Goal: Check status: Check status

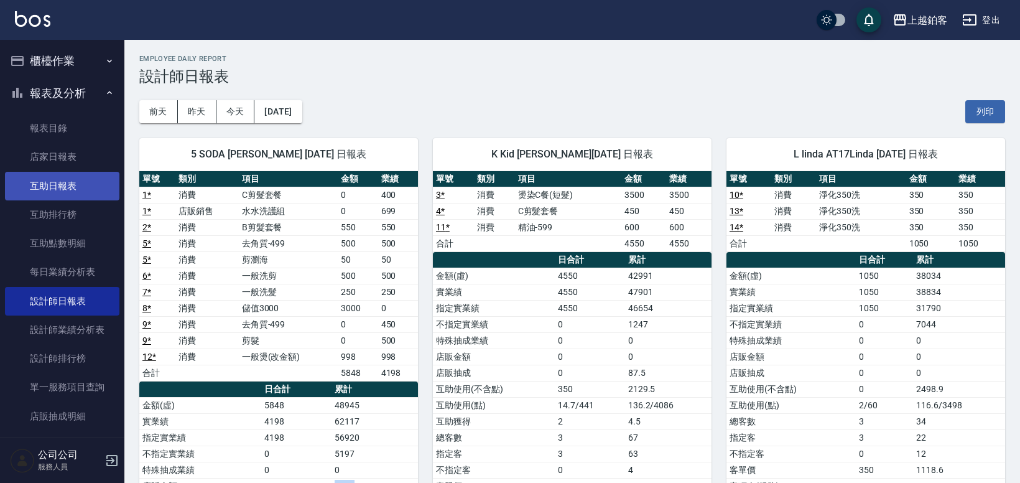
click at [57, 177] on link "互助日報表" at bounding box center [62, 186] width 114 height 29
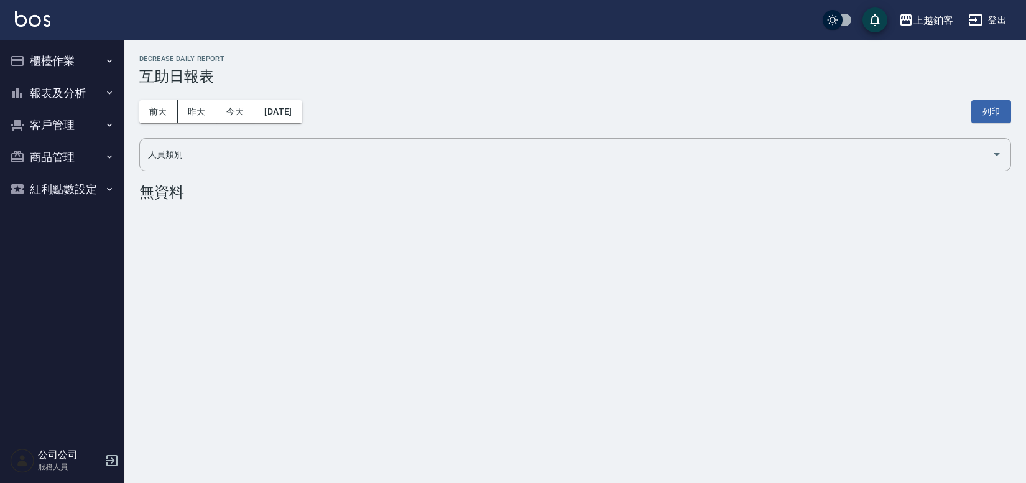
click at [68, 83] on button "報表及分析" at bounding box center [62, 93] width 114 height 32
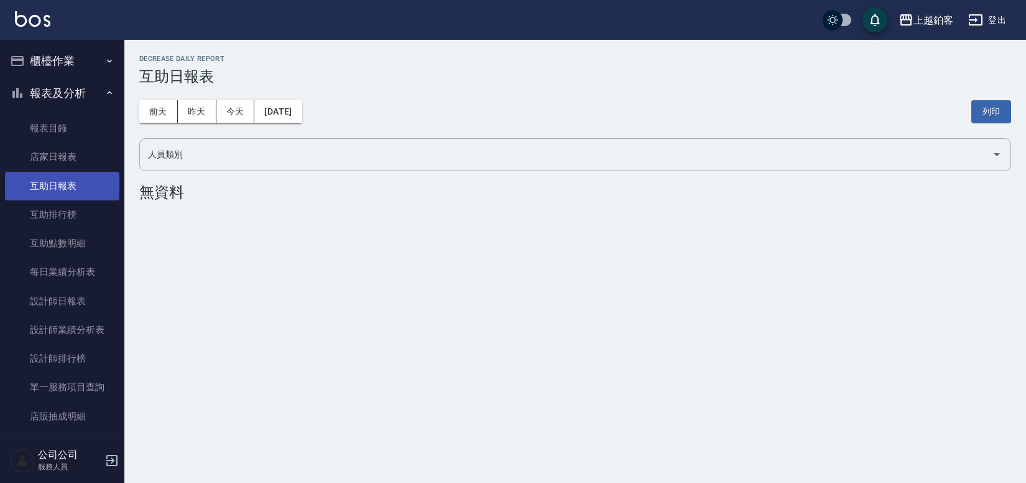
click at [72, 182] on link "互助日報表" at bounding box center [62, 186] width 114 height 29
click at [229, 110] on button "今天" at bounding box center [235, 111] width 39 height 23
click at [207, 109] on button "昨天" at bounding box center [197, 111] width 39 height 23
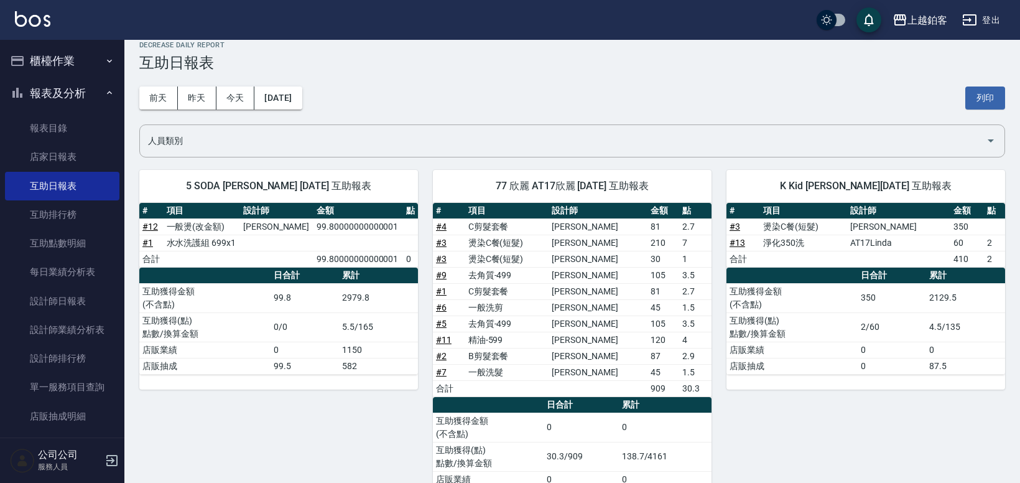
scroll to position [30, 0]
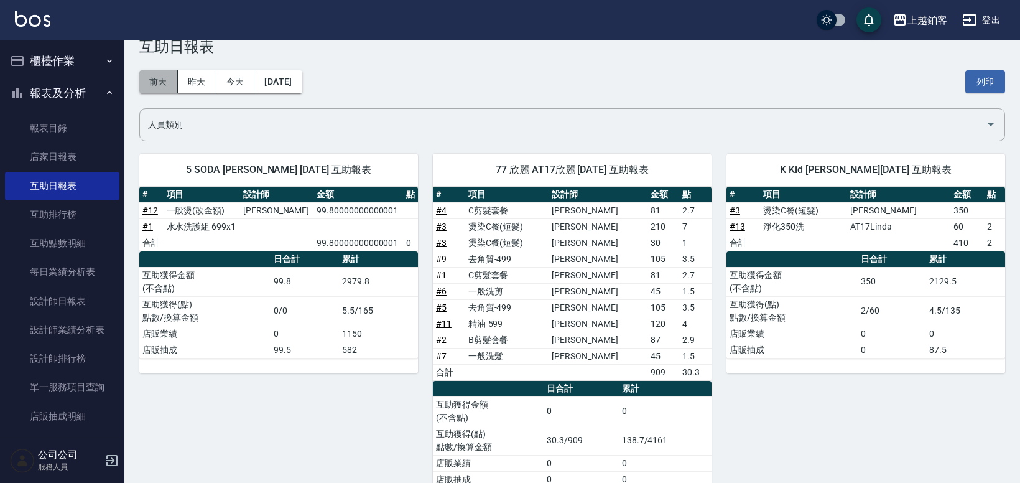
click at [149, 82] on button "前天" at bounding box center [158, 81] width 39 height 23
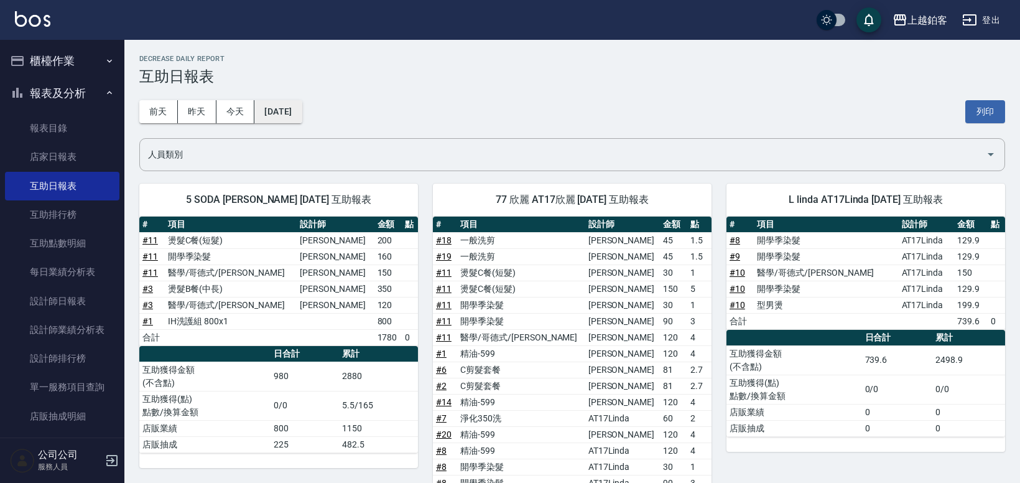
click at [325, 113] on div "前天 昨天 今天 2025/08/09 列印" at bounding box center [572, 111] width 866 height 53
click at [302, 113] on button "2025/08/09" at bounding box center [277, 111] width 47 height 23
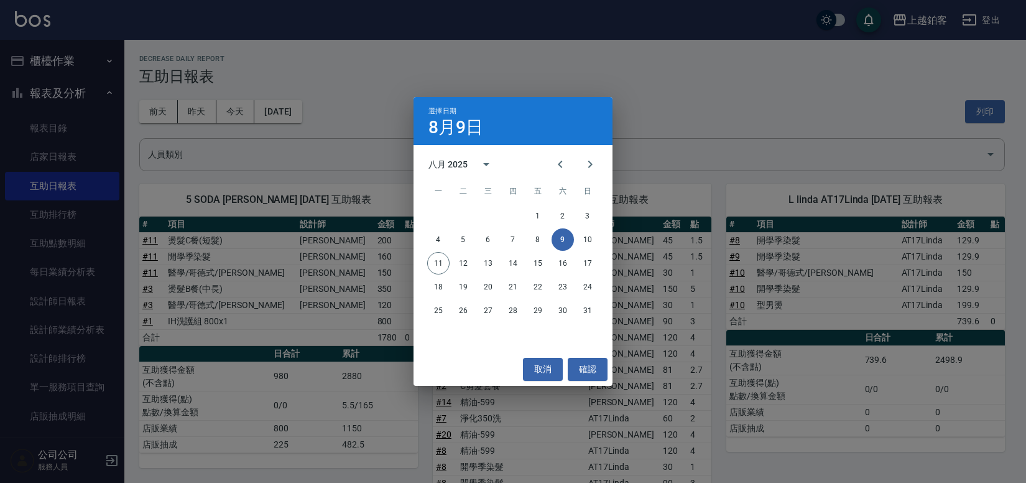
drag, startPoint x: 542, startPoint y: 363, endPoint x: 397, endPoint y: 260, distance: 177.9
click at [542, 363] on button "取消" at bounding box center [543, 369] width 40 height 23
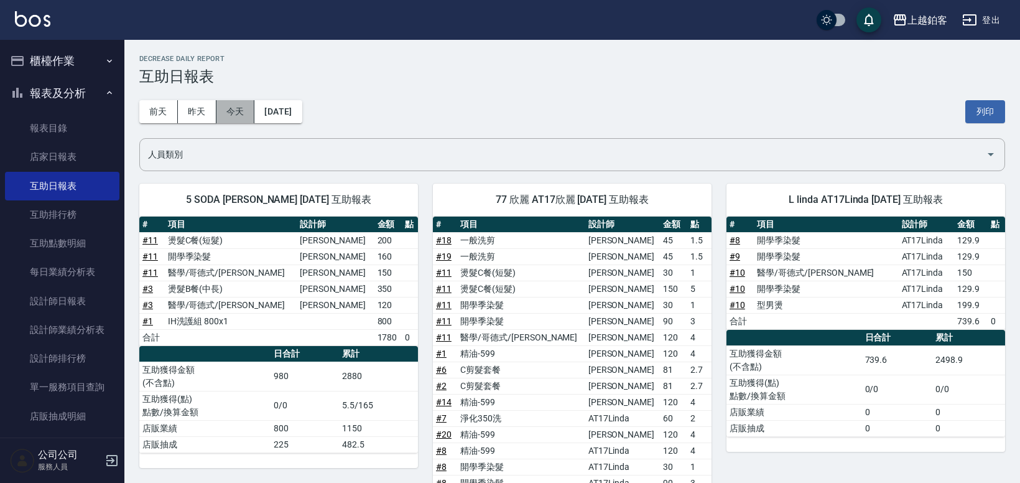
scroll to position [1, 0]
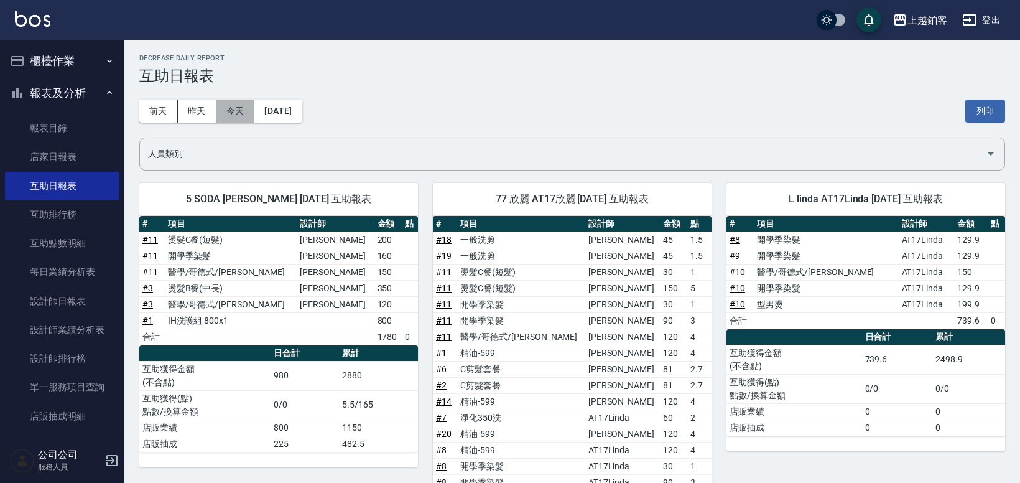
click at [229, 118] on button "今天" at bounding box center [235, 111] width 39 height 23
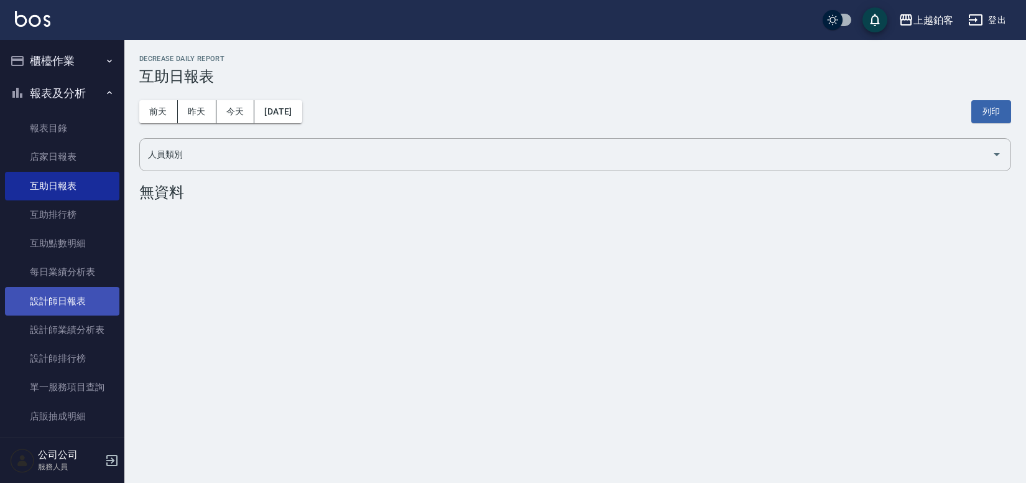
click at [99, 295] on link "設計師日報表" at bounding box center [62, 301] width 114 height 29
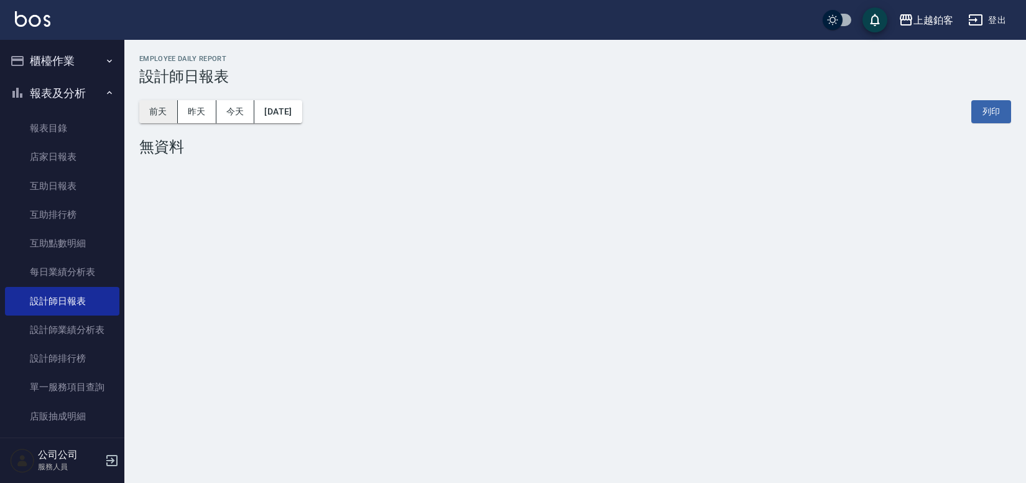
click at [165, 111] on button "前天" at bounding box center [158, 111] width 39 height 23
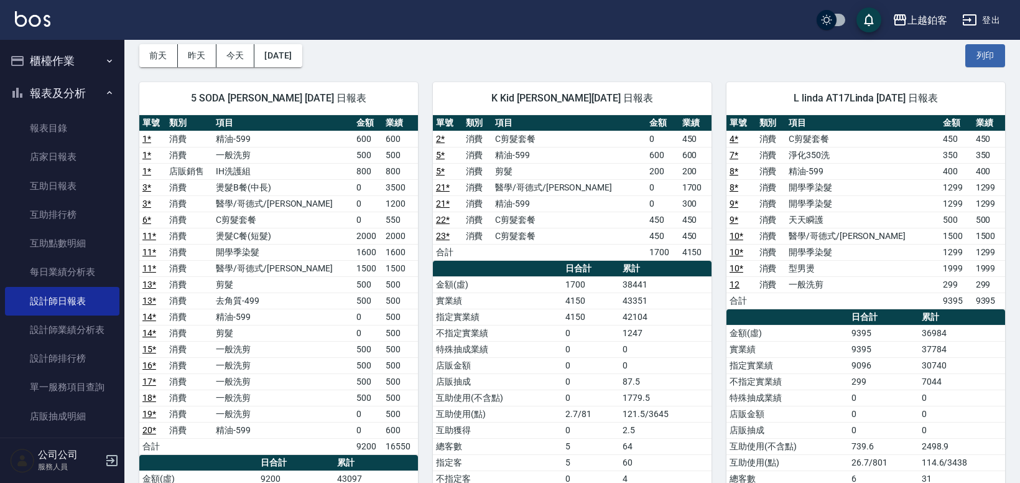
scroll to position [55, 0]
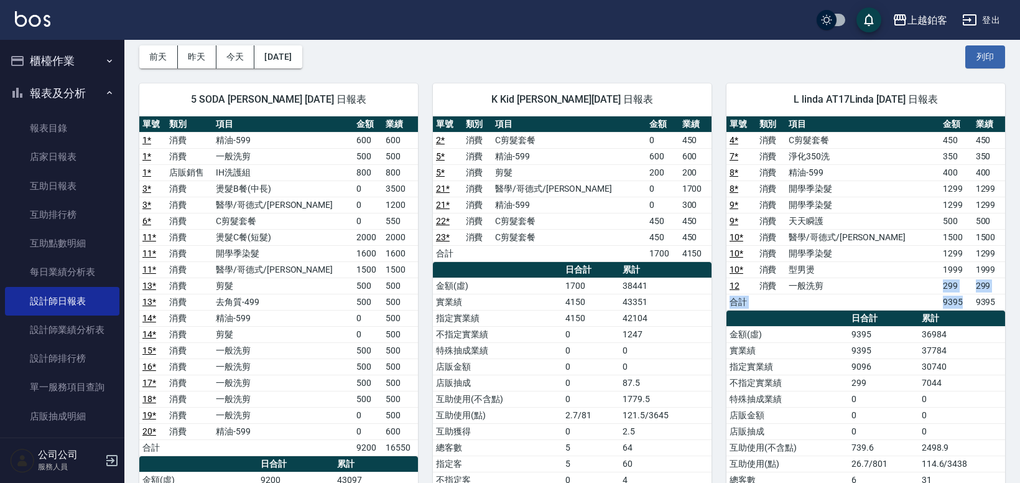
drag, startPoint x: 897, startPoint y: 292, endPoint x: 955, endPoint y: 302, distance: 59.2
click at [957, 305] on tbody "4 * 消費 C剪髮套餐 450 450 7 * 消費 淨化350洗 350 350 8 * 消費 精油-599 400 400 8 * 消費 開學季染髮 1…" at bounding box center [865, 221] width 279 height 178
click at [955, 301] on td "9395" at bounding box center [956, 302] width 32 height 16
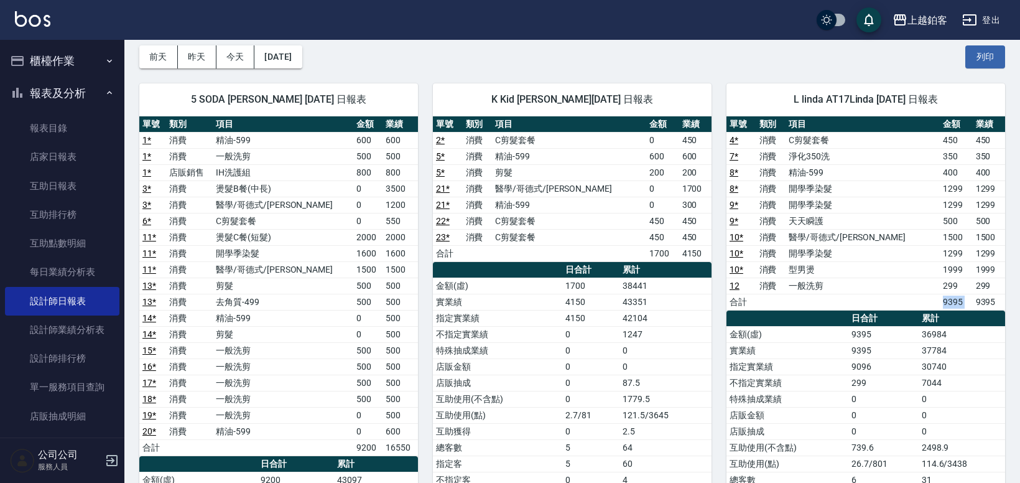
click at [955, 301] on td "9395" at bounding box center [956, 302] width 32 height 16
drag, startPoint x: 955, startPoint y: 301, endPoint x: 892, endPoint y: 295, distance: 63.1
click at [892, 295] on tr "合計 9395 9395" at bounding box center [865, 302] width 279 height 16
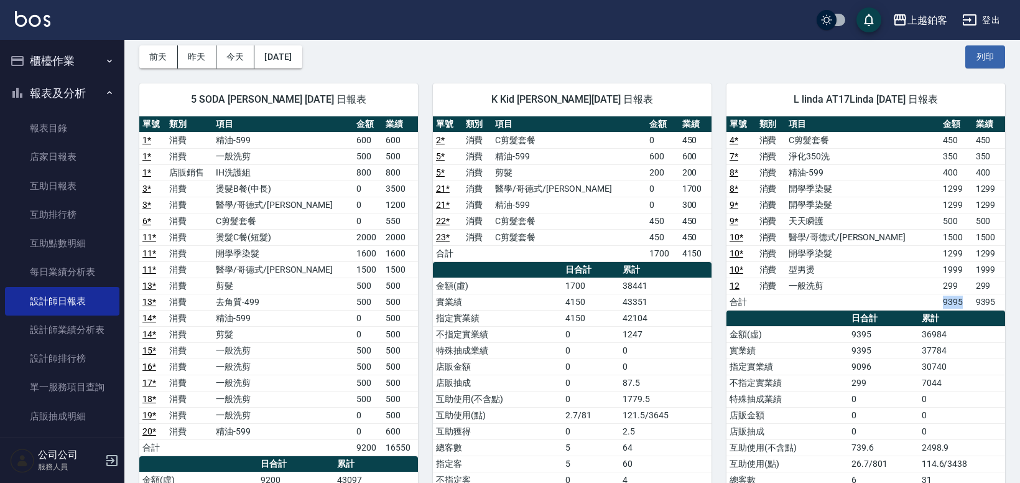
click at [892, 295] on td "a dense table" at bounding box center [862, 302] width 154 height 16
drag, startPoint x: 499, startPoint y: 103, endPoint x: 508, endPoint y: 101, distance: 8.8
click at [526, 101] on span "K Kid 張育勝 08/09/2025 日報表" at bounding box center [572, 99] width 249 height 12
drag, startPoint x: 200, startPoint y: 98, endPoint x: 269, endPoint y: 103, distance: 69.8
click at [269, 103] on span "5 SODA 張茗琇 08/09/2025 日報表" at bounding box center [278, 99] width 249 height 12
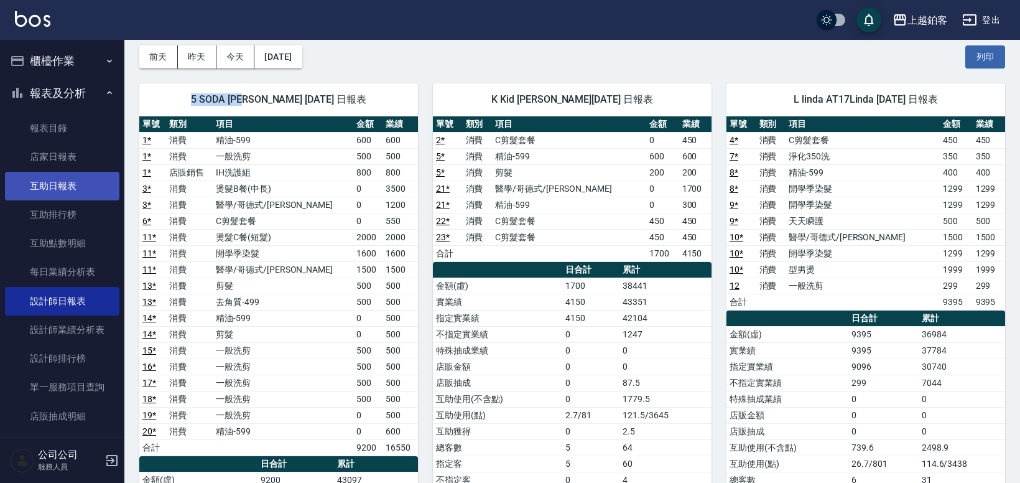
click at [67, 182] on link "互助日報表" at bounding box center [62, 186] width 114 height 29
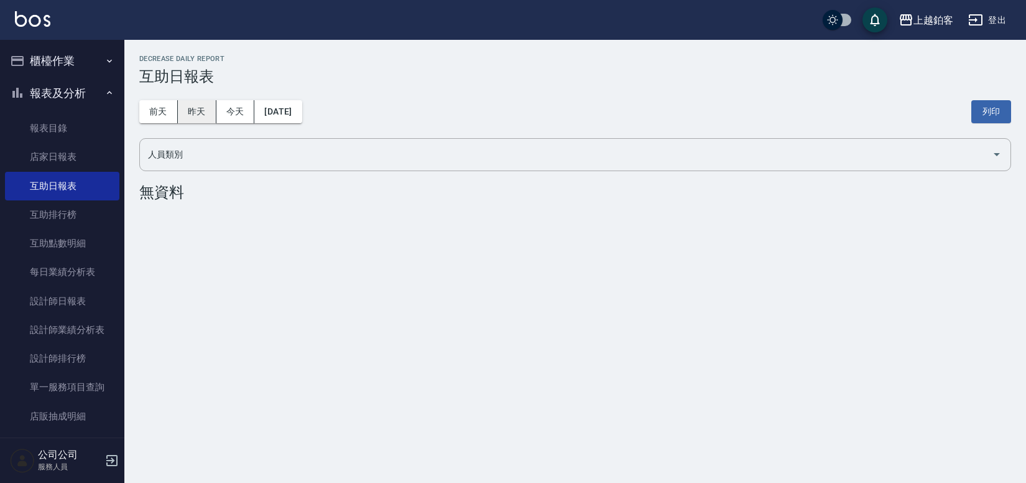
click at [202, 107] on button "昨天" at bounding box center [197, 111] width 39 height 23
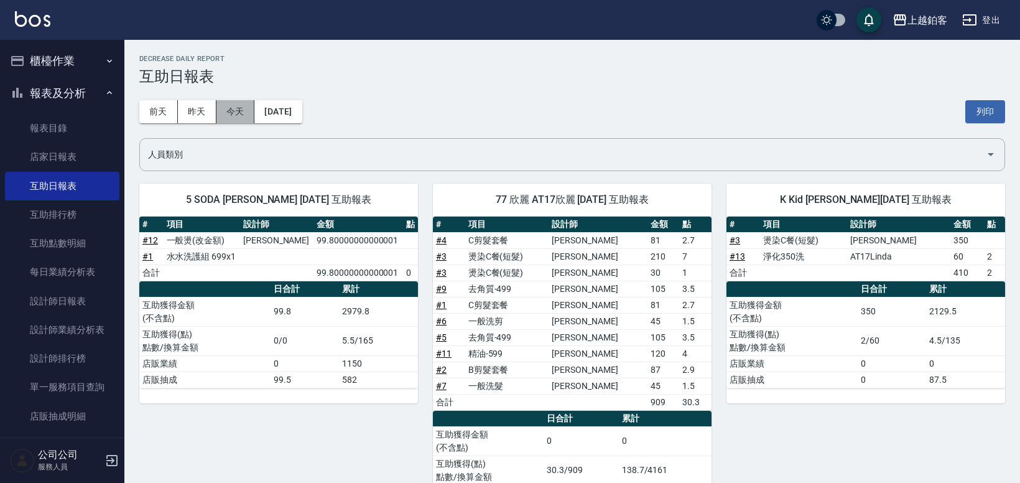
click at [234, 118] on button "今天" at bounding box center [235, 111] width 39 height 23
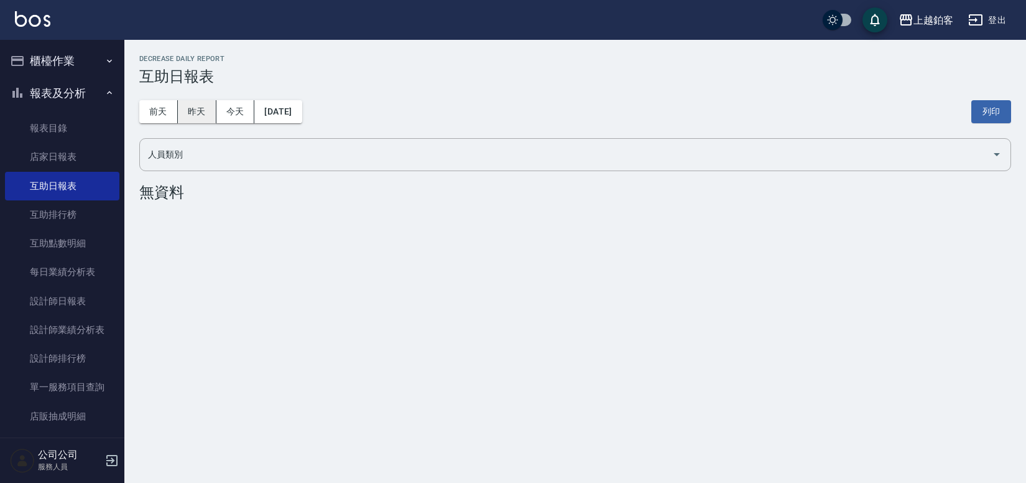
click at [215, 117] on button "昨天" at bounding box center [197, 111] width 39 height 23
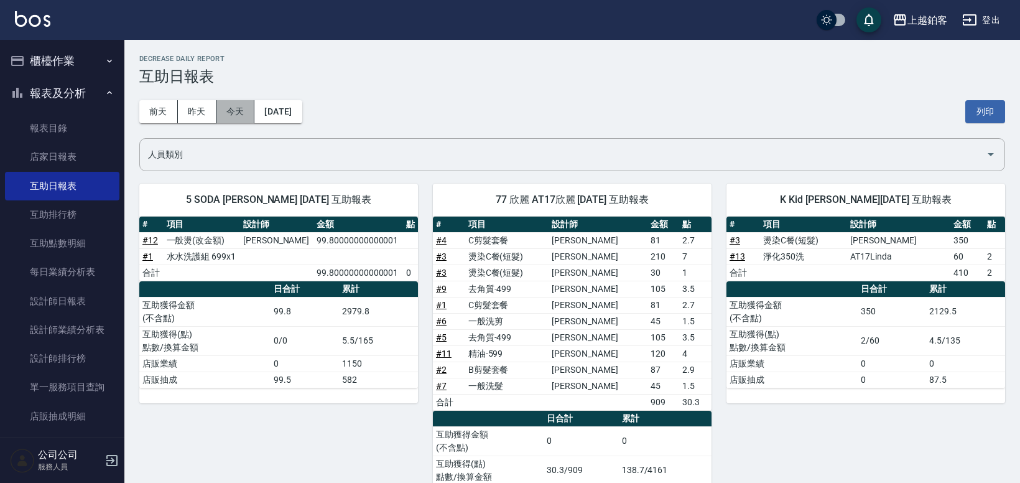
click at [229, 119] on button "今天" at bounding box center [235, 111] width 39 height 23
